Goal: Task Accomplishment & Management: Manage account settings

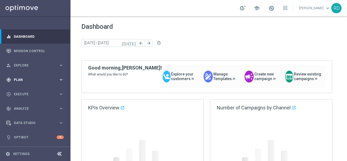
click at [29, 80] on span "Plan" at bounding box center [36, 79] width 45 height 3
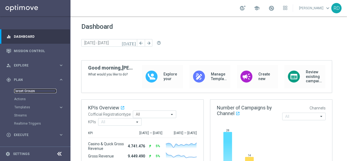
click at [24, 91] on link "Target Groups" at bounding box center [35, 91] width 42 height 4
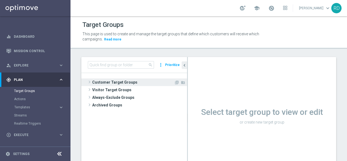
click at [114, 82] on span "Customer Target Groups" at bounding box center [133, 82] width 82 height 8
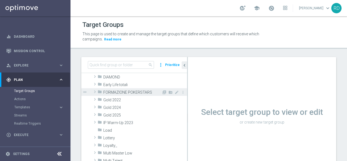
scroll to position [54, 0]
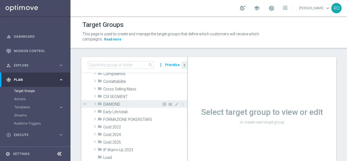
click at [95, 103] on span at bounding box center [94, 103] width 5 height 7
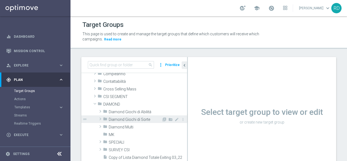
click at [126, 119] on span "Diamond Giochi di Sorte" at bounding box center [135, 119] width 53 height 5
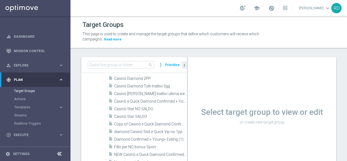
scroll to position [136, 0]
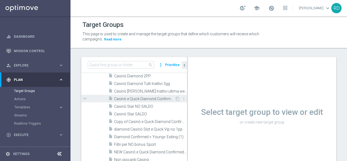
click at [131, 97] on span "Casinò e Quick Diamond Confirmed + Young+ Exiting" at bounding box center [144, 99] width 61 height 5
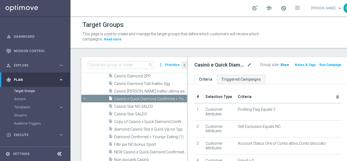
click at [280, 66] on span "Show" at bounding box center [284, 65] width 9 height 4
click at [281, 7] on span at bounding box center [284, 8] width 6 height 6
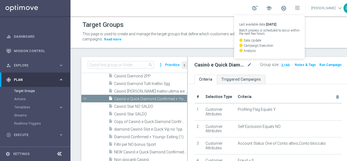
click at [275, 78] on ul "Criteria Triggered Campaigns" at bounding box center [268, 79] width 160 height 9
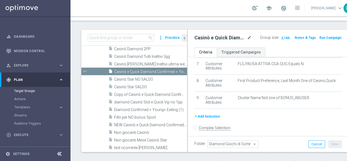
scroll to position [127, 0]
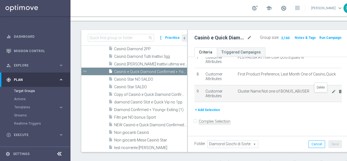
click at [338, 94] on icon "delete_forever" at bounding box center [340, 91] width 4 height 4
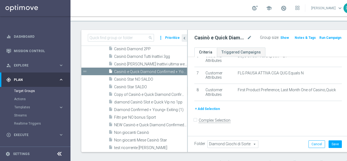
scroll to position [110, 0]
click at [280, 38] on span "Show" at bounding box center [284, 38] width 9 height 4
click at [281, 38] on span "2,161" at bounding box center [285, 38] width 9 height 5
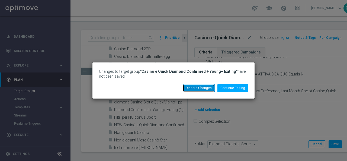
click at [209, 87] on button "Discard Changes" at bounding box center [199, 88] width 32 height 8
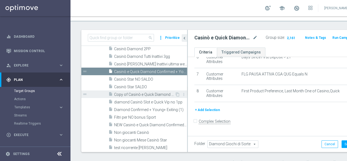
click at [135, 95] on span "Copy of Casinò e Quick Diamond Confirmed + Young+ Exiting" at bounding box center [144, 94] width 61 height 5
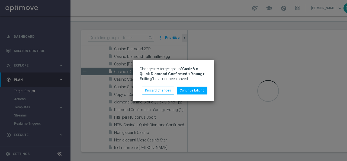
click at [119, 72] on div "Changes to target group "Casinò e Quick Diamond Confirmed + Young+ Exiting" hav…" at bounding box center [173, 80] width 347 height 161
click at [152, 90] on button "Discard Changes" at bounding box center [158, 90] width 32 height 8
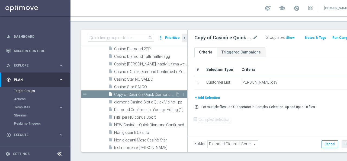
click at [133, 94] on span "Copy of Casinò e Quick Diamond Confirmed + Young+ Exiting" at bounding box center [144, 94] width 61 height 5
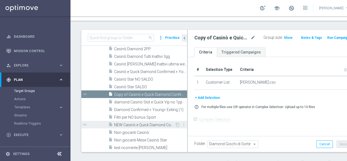
click at [130, 123] on span "NEW Casinò e Quick Diamond Confirmed + Young+ Exiting" at bounding box center [144, 125] width 61 height 5
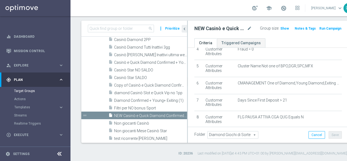
scroll to position [73, 0]
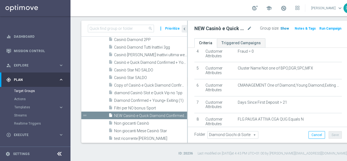
click at [280, 28] on span "Show" at bounding box center [284, 29] width 9 height 4
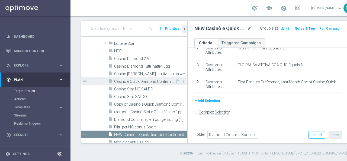
scroll to position [108, 0]
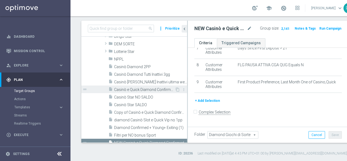
click at [140, 88] on span "Casinò e Quick Diamond Confirmed + Young+ Exiting" at bounding box center [144, 89] width 61 height 5
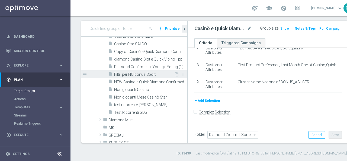
scroll to position [163, 0]
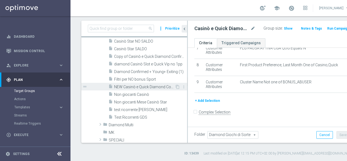
click at [145, 85] on span "NEW Casinò e Quick Diamond Confirmed + Young+ Exiting" at bounding box center [144, 87] width 61 height 5
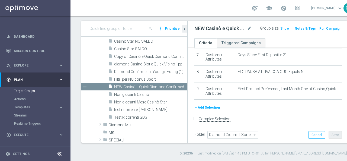
scroll to position [127, 0]
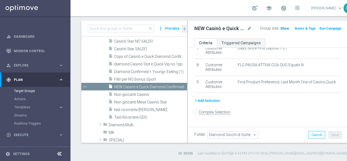
click at [280, 27] on span "Show" at bounding box center [284, 29] width 9 height 4
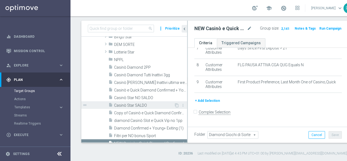
scroll to position [81, 0]
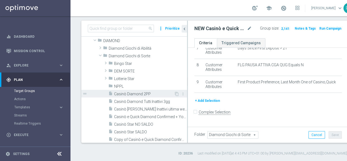
click at [137, 92] on span "Casinò Diamond 2PP" at bounding box center [144, 94] width 60 height 5
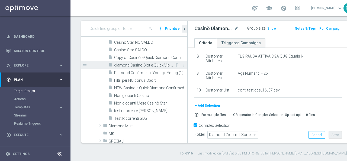
scroll to position [190, 0]
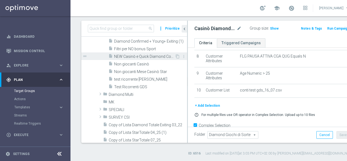
click at [157, 55] on span "NEW Casinò e Quick Diamond Confirmed + Young+ Exiting" at bounding box center [144, 56] width 61 height 5
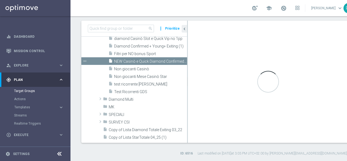
scroll to position [137, 0]
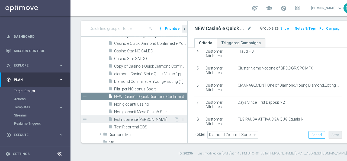
scroll to position [165, 0]
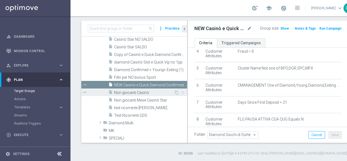
click at [133, 92] on span "Non giocanti Casinò" at bounding box center [144, 92] width 60 height 5
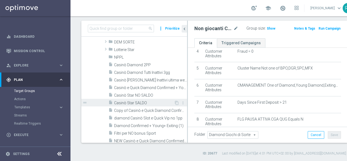
scroll to position [83, 0]
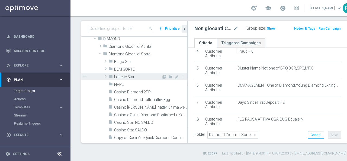
click at [124, 77] on span "Lotterie Star" at bounding box center [137, 77] width 47 height 5
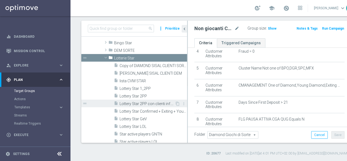
scroll to position [110, 0]
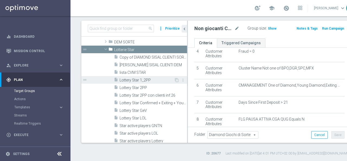
click at [136, 79] on span "Lottery Star 1_2PP" at bounding box center [147, 80] width 54 height 5
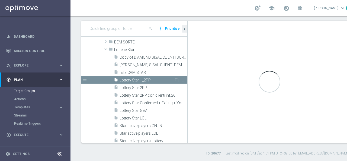
checkbox input "true"
type input "Lotterie Star"
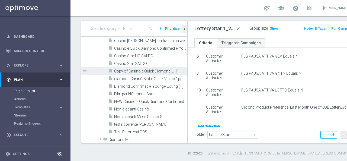
scroll to position [246, 0]
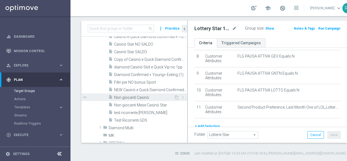
click at [130, 97] on span "Non giocanti Casinò" at bounding box center [144, 97] width 60 height 5
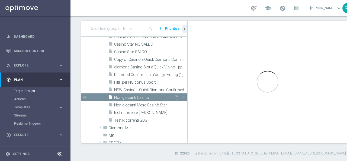
checkbox input "false"
type input "Diamond Giochi di Sorte"
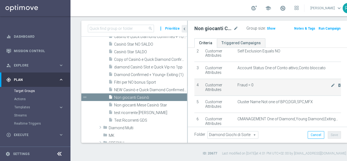
scroll to position [46, 0]
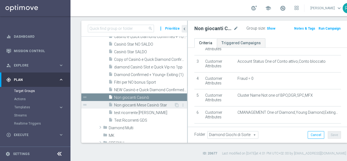
click at [130, 102] on div "insert_drive_file Non giocanti Mese Casinò Star" at bounding box center [141, 105] width 66 height 8
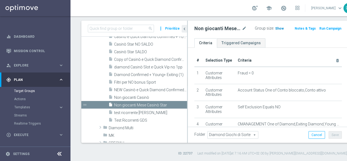
click at [275, 27] on span "Show" at bounding box center [279, 29] width 9 height 4
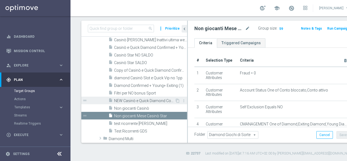
scroll to position [219, 0]
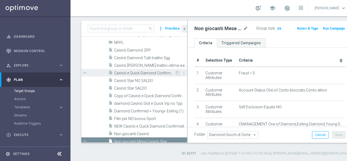
click at [148, 71] on span "Casinò e Quick Diamond Confirmed + Young+ Exiting" at bounding box center [144, 73] width 61 height 5
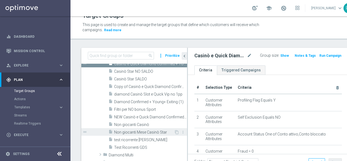
scroll to position [219, 0]
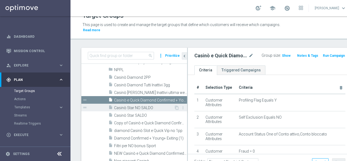
click at [141, 107] on span "Casinò Star NO SALDO" at bounding box center [144, 107] width 60 height 5
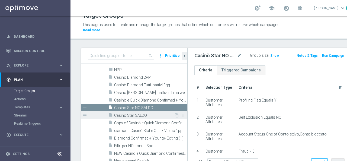
click at [136, 115] on span "Casinò Star SALDO" at bounding box center [144, 115] width 60 height 5
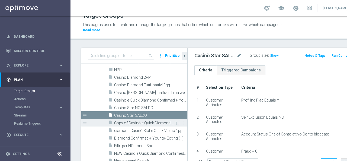
click at [130, 122] on span "Copy of Casinò e Quick Diamond Confirmed + Young+ Exiting" at bounding box center [144, 123] width 61 height 5
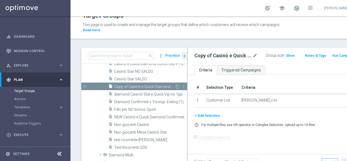
scroll to position [219, 0]
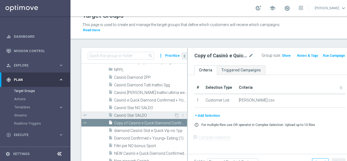
click at [131, 114] on span "Casinò Star SALDO" at bounding box center [144, 115] width 60 height 5
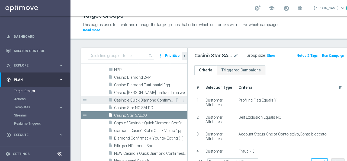
click at [137, 101] on span "Casinò e Quick Diamond Confirmed + Young+ Exiting" at bounding box center [144, 100] width 61 height 5
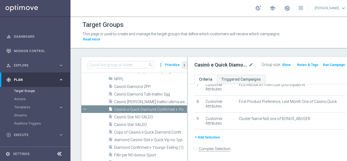
scroll to position [127, 0]
click at [282, 64] on span "Show" at bounding box center [286, 65] width 9 height 4
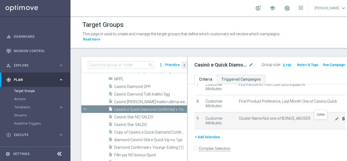
click at [341, 121] on icon "delete_forever" at bounding box center [343, 118] width 4 height 4
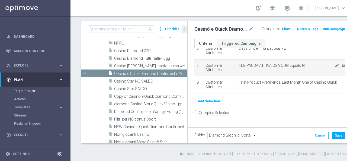
scroll to position [36, 0]
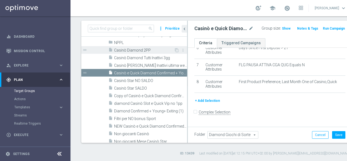
click at [130, 48] on span "Casinò Diamond 2PP" at bounding box center [144, 50] width 60 height 5
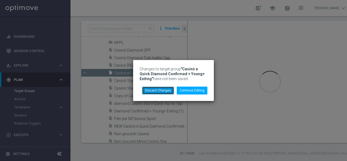
click at [159, 90] on button "Discard Changes" at bounding box center [158, 90] width 32 height 8
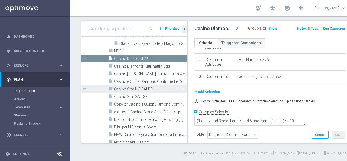
scroll to position [219, 0]
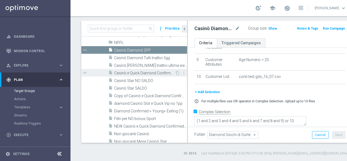
click at [146, 73] on span "Casinò e Quick Diamond Confirmed + Young+ Exiting" at bounding box center [144, 73] width 61 height 5
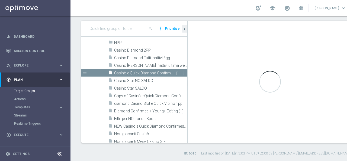
checkbox input "false"
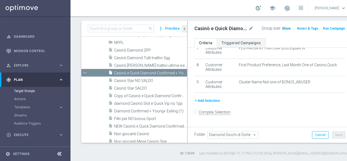
click at [282, 28] on span "Show" at bounding box center [286, 29] width 9 height 4
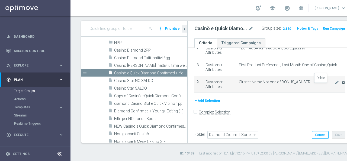
click at [341, 84] on icon "delete_forever" at bounding box center [343, 82] width 4 height 4
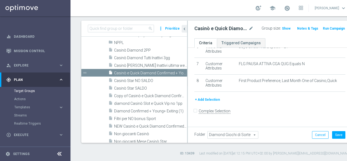
scroll to position [110, 0]
click at [282, 28] on span "Show" at bounding box center [286, 29] width 9 height 4
click at [332, 135] on button "Save" at bounding box center [338, 135] width 13 height 8
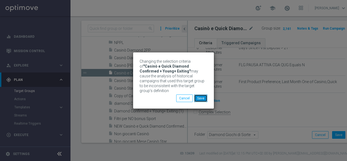
click at [205, 96] on button "Save" at bounding box center [200, 98] width 13 height 8
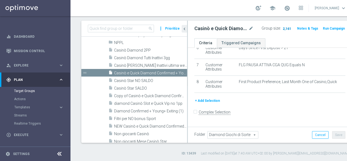
click at [282, 28] on span "2,161" at bounding box center [286, 29] width 9 height 5
click at [282, 29] on span "2,161" at bounding box center [286, 29] width 9 height 5
click at [21, 106] on span "Templates" at bounding box center [33, 106] width 39 height 3
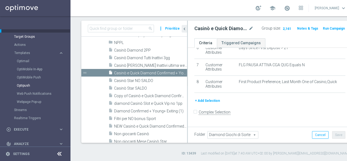
scroll to position [27, 0]
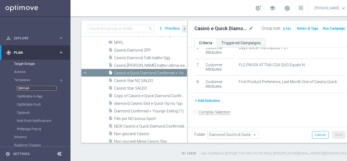
click at [21, 88] on link "Optimail" at bounding box center [37, 88] width 40 height 4
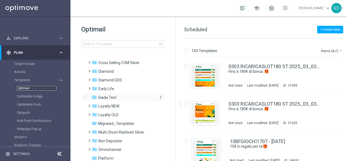
scroll to position [54, 0]
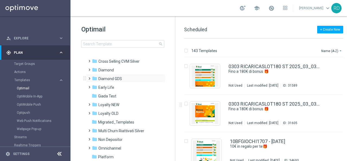
click at [89, 77] on span at bounding box center [88, 76] width 2 height 2
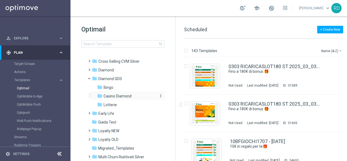
click at [113, 97] on span "Casino Diamond" at bounding box center [118, 96] width 28 height 5
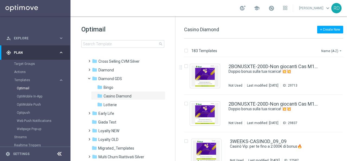
click at [324, 50] on button "Name (A-Z) arrow_drop_down" at bounding box center [332, 50] width 23 height 7
click at [323, 75] on span "Date Modified (Newest)" at bounding box center [322, 75] width 36 height 4
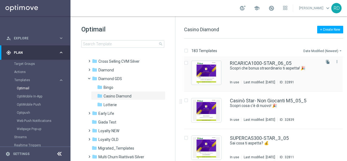
scroll to position [759, 0]
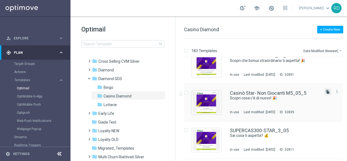
click at [326, 91] on icon "file_copy" at bounding box center [328, 91] width 4 height 4
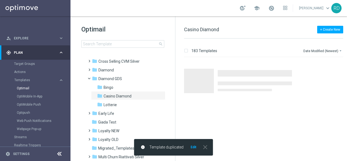
scroll to position [0, 0]
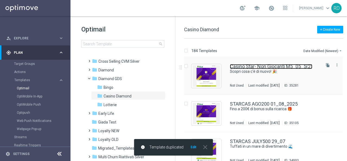
click at [248, 64] on link "Casinò Star- Non Giocanti M5_05_5(2)" at bounding box center [271, 66] width 82 height 5
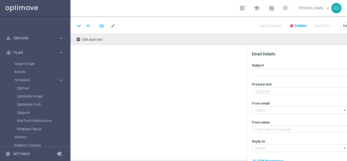
type input "Casinò Star- Non Giocanti M5_05_5(2)"
type textarea "30€ di bonus per te ⭐"
type input "giochi@comunicazioni.sisal.it"
type textarea "Sisal Vip"
type input "teamvip@sisal.it"
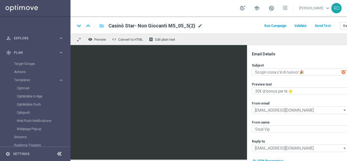
click at [198, 25] on span "mode_edit" at bounding box center [200, 25] width 5 height 5
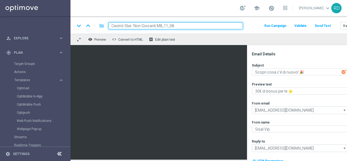
type input "Casinò Star- Non Giocanti M8_11_08"
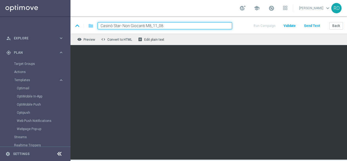
scroll to position [0, 34]
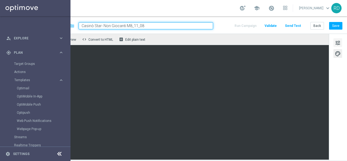
click at [335, 43] on span "tune" at bounding box center [338, 42] width 6 height 7
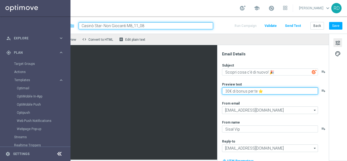
drag, startPoint x: 223, startPoint y: 91, endPoint x: 228, endPoint y: 93, distance: 5.6
click at [224, 92] on textarea "30€ di bonus per te ⭐" at bounding box center [270, 90] width 96 height 7
type textarea "50€ di bonus per te ⭐"
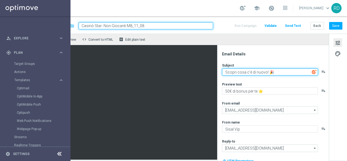
click at [222, 73] on textarea "Scopri cosa c'è di nuovo! 🎉" at bounding box center [270, 71] width 96 height 7
click at [258, 73] on textarea "Ferragosto si avvicina: scopri il tuo regalo!" at bounding box center [270, 71] width 96 height 7
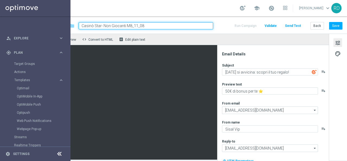
click at [312, 72] on img at bounding box center [314, 71] width 5 height 5
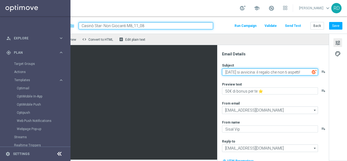
click at [304, 72] on textarea "Ferragosto si avvicina: il regalo che non ti aspetti!" at bounding box center [270, 71] width 96 height 7
paste textarea "☀️"
click at [303, 72] on textarea "Ferragosto si avvicina: il regalo che non ti aspetti! ☀️" at bounding box center [270, 71] width 96 height 7
type textarea "Ferragosto si avvicina: il regalo che non ti aspetti!☀️"
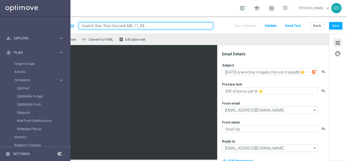
click at [295, 79] on div "Subject Ferragosto si avvicina: il regalo che non ti aspetti!☀️ playlist_add Pr…" at bounding box center [275, 122] width 106 height 119
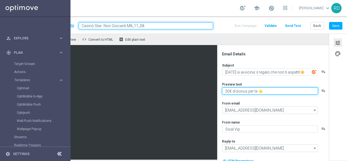
drag, startPoint x: 260, startPoint y: 90, endPoint x: 255, endPoint y: 89, distance: 5.2
click at [255, 89] on textarea "50€ di bonus per te ⭐" at bounding box center [270, 90] width 96 height 7
paste textarea "🎉"
type textarea "50€ di bonus per te 🎉"
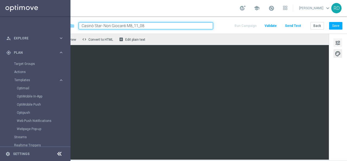
click at [335, 43] on span "tune" at bounding box center [338, 42] width 6 height 7
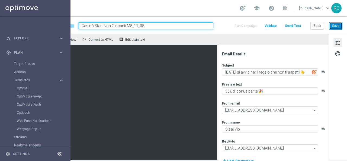
click at [331, 28] on button "Save" at bounding box center [335, 26] width 13 height 8
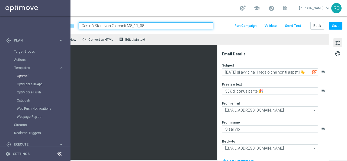
scroll to position [34, 0]
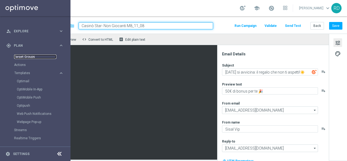
click at [24, 56] on link "Target Groups" at bounding box center [35, 56] width 42 height 4
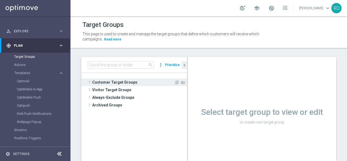
click at [87, 82] on span at bounding box center [89, 82] width 5 height 7
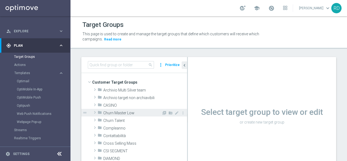
scroll to position [54, 0]
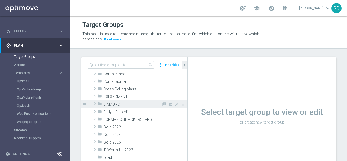
click at [93, 103] on span at bounding box center [94, 103] width 5 height 7
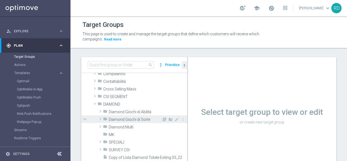
click at [100, 117] on span at bounding box center [100, 118] width 5 height 7
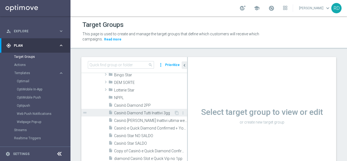
scroll to position [108, 0]
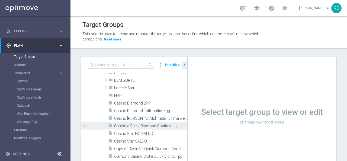
click at [131, 124] on span "Casinò e Quick Diamond Confirmed + Young+ Exiting" at bounding box center [144, 126] width 61 height 5
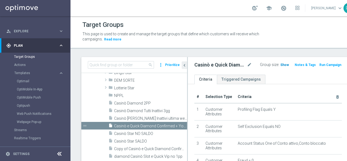
click at [280, 65] on span "Show" at bounding box center [284, 65] width 9 height 4
click at [281, 66] on span "2,161" at bounding box center [285, 65] width 9 height 5
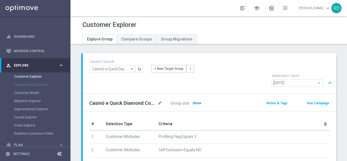
click at [194, 101] on span "Show" at bounding box center [196, 103] width 9 height 4
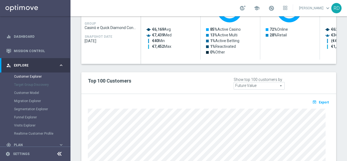
scroll to position [298, 0]
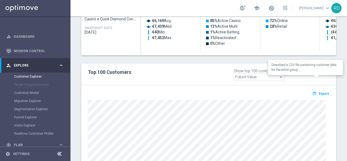
click at [319, 92] on span "Export" at bounding box center [324, 94] width 10 height 4
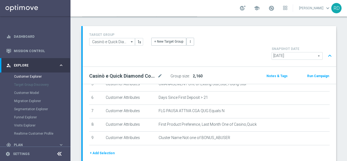
scroll to position [0, 0]
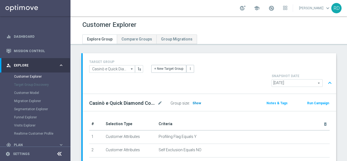
click at [198, 101] on span "Show" at bounding box center [196, 103] width 9 height 4
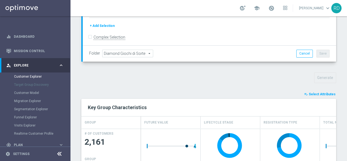
scroll to position [163, 0]
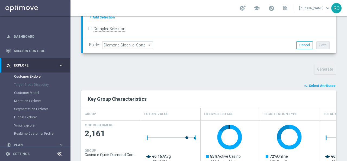
click at [313, 84] on span "Select Attributes" at bounding box center [322, 86] width 27 height 4
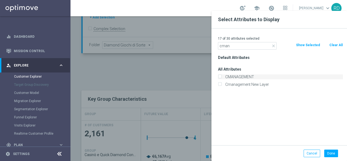
type input "cman"
click at [246, 78] on label "CMANAGEMENT" at bounding box center [283, 76] width 120 height 5
click at [221, 78] on input "CMANAGEMENT" at bounding box center [220, 78] width 4 height 4
checkbox input "true"
click at [333, 155] on button "Done" at bounding box center [331, 153] width 14 height 8
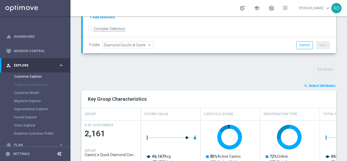
click at [323, 84] on span "Select Attributes" at bounding box center [322, 86] width 27 height 4
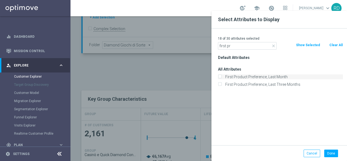
type input "first pr"
click at [260, 77] on label "First Product Preference, Last Month" at bounding box center [283, 76] width 120 height 5
click at [221, 77] on input "First Product Preference, Last Month" at bounding box center [220, 78] width 4 height 4
checkbox input "true"
click at [332, 152] on button "Done" at bounding box center [331, 153] width 14 height 8
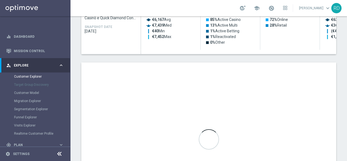
scroll to position [298, 0]
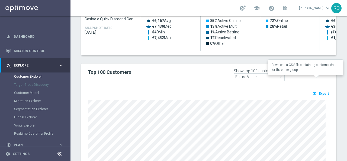
click at [322, 92] on span "Export" at bounding box center [324, 94] width 10 height 4
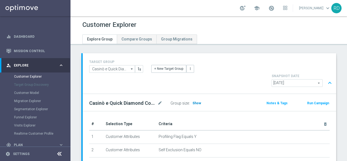
click at [192, 101] on span "Show" at bounding box center [196, 103] width 9 height 4
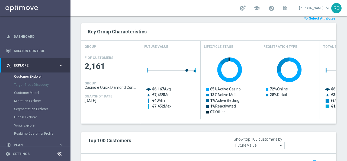
scroll to position [284, 0]
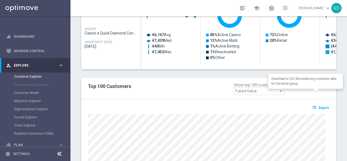
click at [319, 106] on span "Export" at bounding box center [324, 108] width 10 height 4
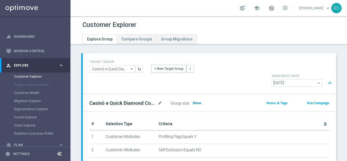
click at [199, 101] on span "Show" at bounding box center [196, 103] width 9 height 4
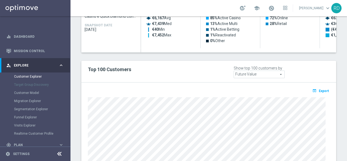
scroll to position [311, 0]
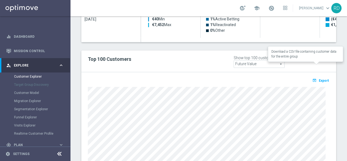
click at [319, 79] on span "Export" at bounding box center [324, 81] width 10 height 4
click at [136, 79] on div "open_in_browser Export" at bounding box center [209, 82] width 250 height 7
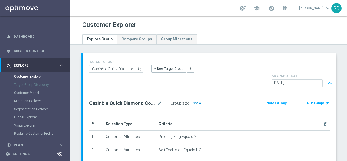
click at [197, 101] on span "Show" at bounding box center [196, 103] width 9 height 4
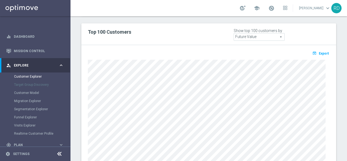
scroll to position [353, 0]
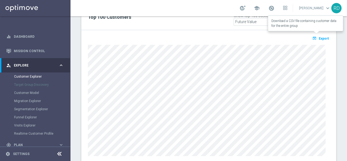
click at [314, 36] on icon "open_in_browser" at bounding box center [315, 38] width 6 height 4
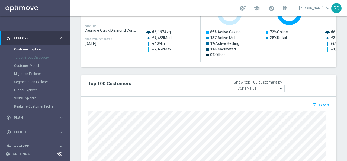
scroll to position [299, 0]
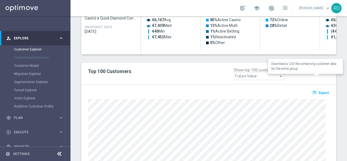
click at [322, 89] on button "open_in_browser Export" at bounding box center [320, 92] width 18 height 7
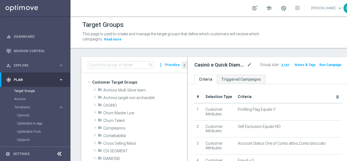
scroll to position [108, 0]
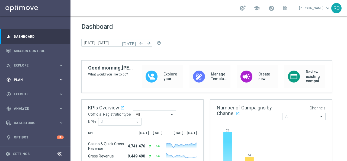
click at [18, 78] on span "Plan" at bounding box center [36, 79] width 45 height 3
click at [22, 91] on link "Target Groups" at bounding box center [35, 91] width 42 height 4
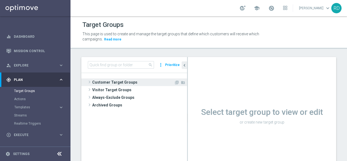
click at [91, 83] on span at bounding box center [89, 82] width 5 height 7
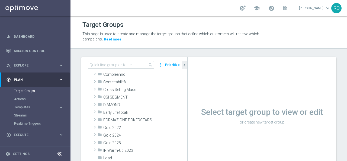
scroll to position [54, 0]
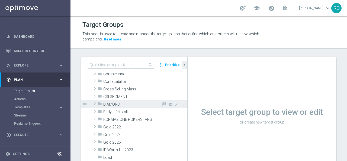
click at [94, 102] on span at bounding box center [94, 103] width 5 height 7
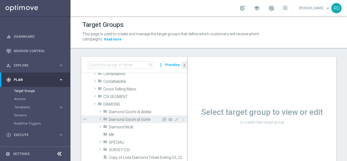
click at [119, 118] on span "Diamond Giochi di Sorte" at bounding box center [135, 119] width 53 height 5
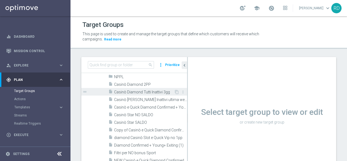
scroll to position [136, 0]
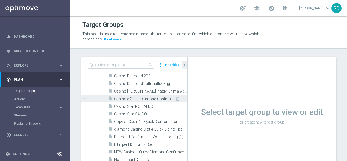
click at [131, 99] on span "Casinò e Quick Diamond Confirmed + Young+ Exiting" at bounding box center [144, 99] width 61 height 5
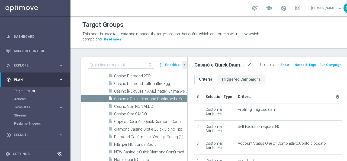
click at [280, 64] on span "Show" at bounding box center [284, 65] width 9 height 4
click at [281, 64] on span "2,161" at bounding box center [285, 65] width 9 height 5
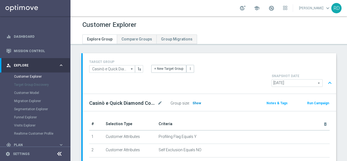
click at [198, 101] on span "Show" at bounding box center [196, 103] width 9 height 4
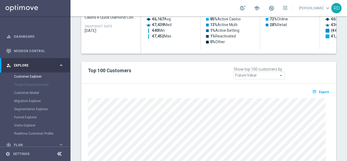
scroll to position [311, 0]
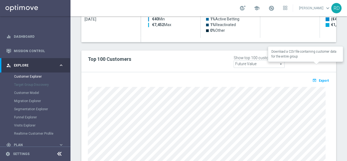
click at [320, 79] on span "Export" at bounding box center [324, 81] width 10 height 4
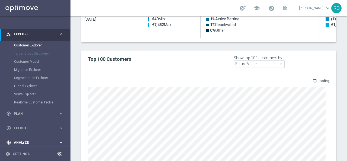
scroll to position [64, 0]
